Goal: Information Seeking & Learning: Check status

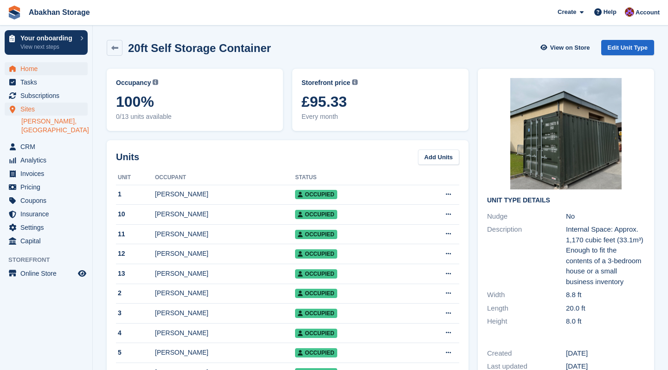
click at [43, 71] on span "Home" at bounding box center [48, 68] width 56 height 13
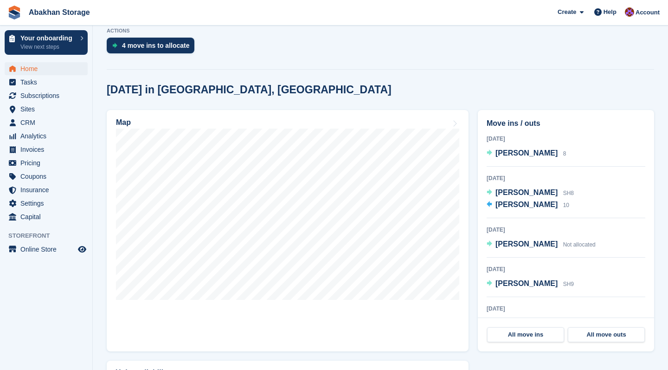
scroll to position [220, 0]
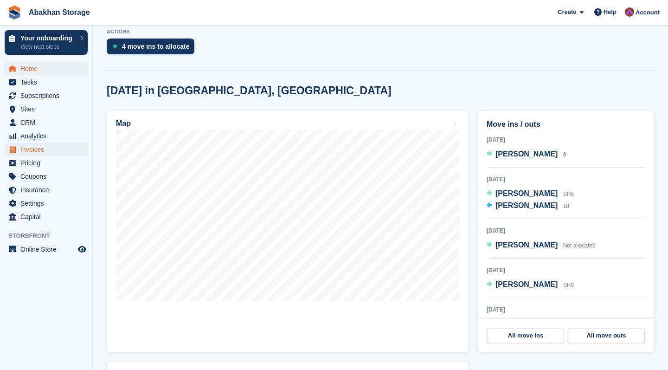
click at [43, 149] on span "Invoices" at bounding box center [48, 149] width 56 height 13
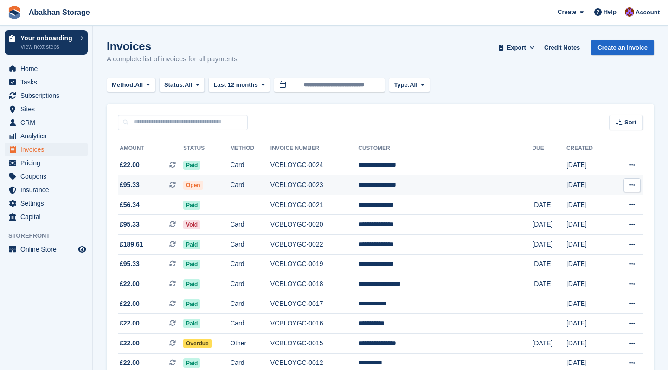
click at [631, 184] on icon at bounding box center [632, 185] width 5 height 6
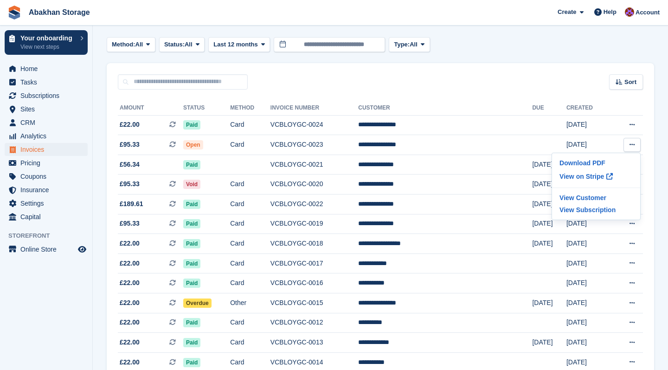
scroll to position [50, 0]
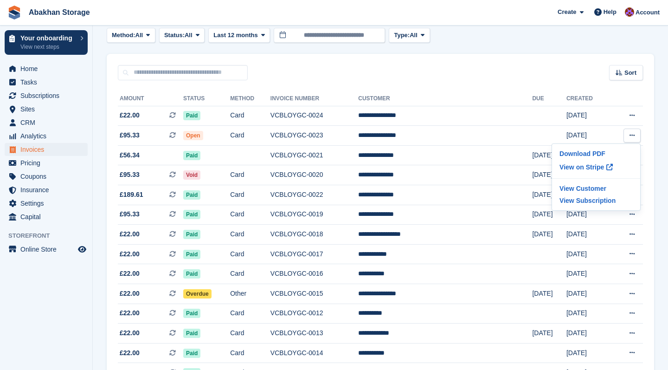
click at [508, 31] on div "Method: All All Bank Transfer Cash Cheque Debit/Credit Card Direct Debit SEPA D…" at bounding box center [381, 35] width 548 height 15
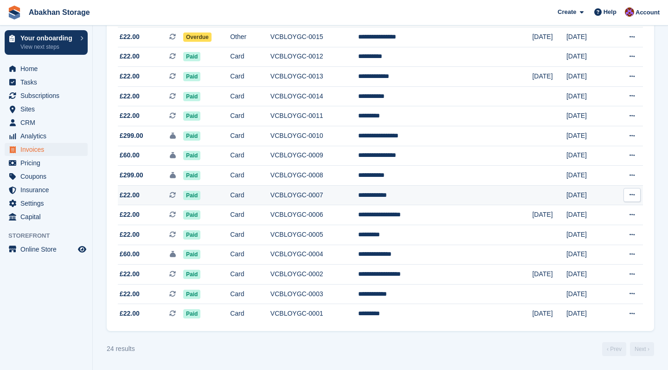
scroll to position [317, 0]
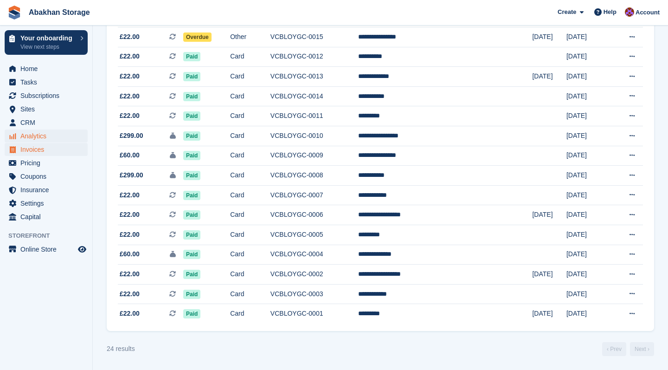
click at [34, 137] on span "Analytics" at bounding box center [48, 135] width 56 height 13
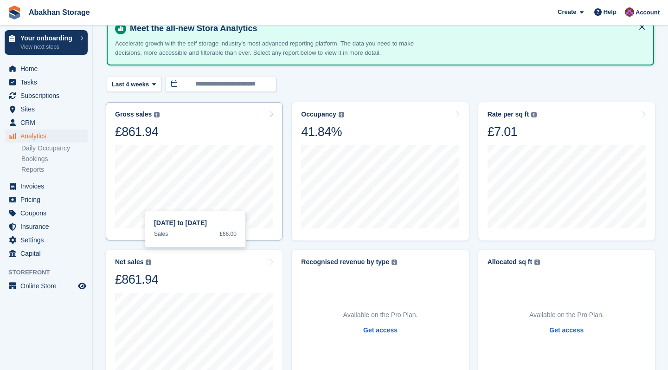
scroll to position [54, 0]
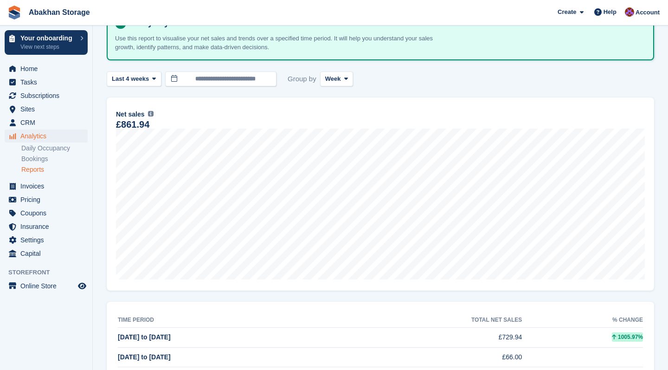
scroll to position [71, 0]
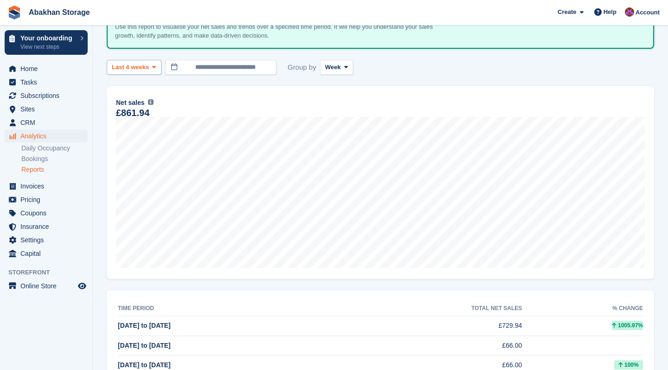
click at [149, 66] on span "Last 4 weeks" at bounding box center [130, 67] width 37 height 9
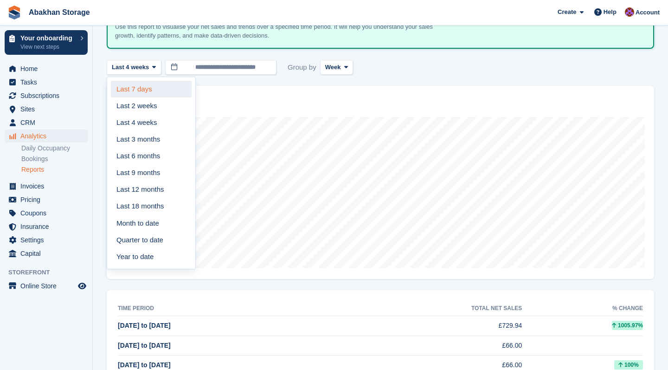
click at [153, 85] on link "Last 7 days" at bounding box center [151, 89] width 81 height 17
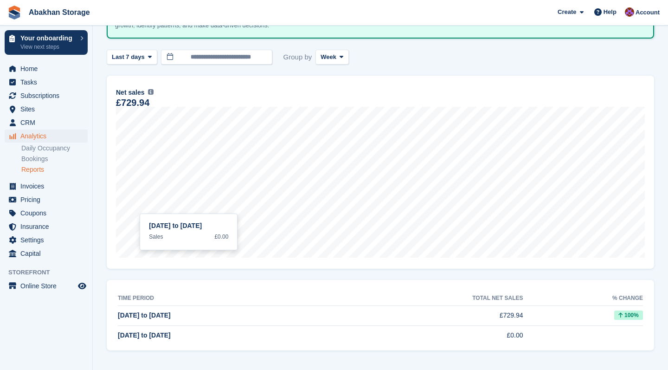
scroll to position [81, 0]
